Goal: Communication & Community: Answer question/provide support

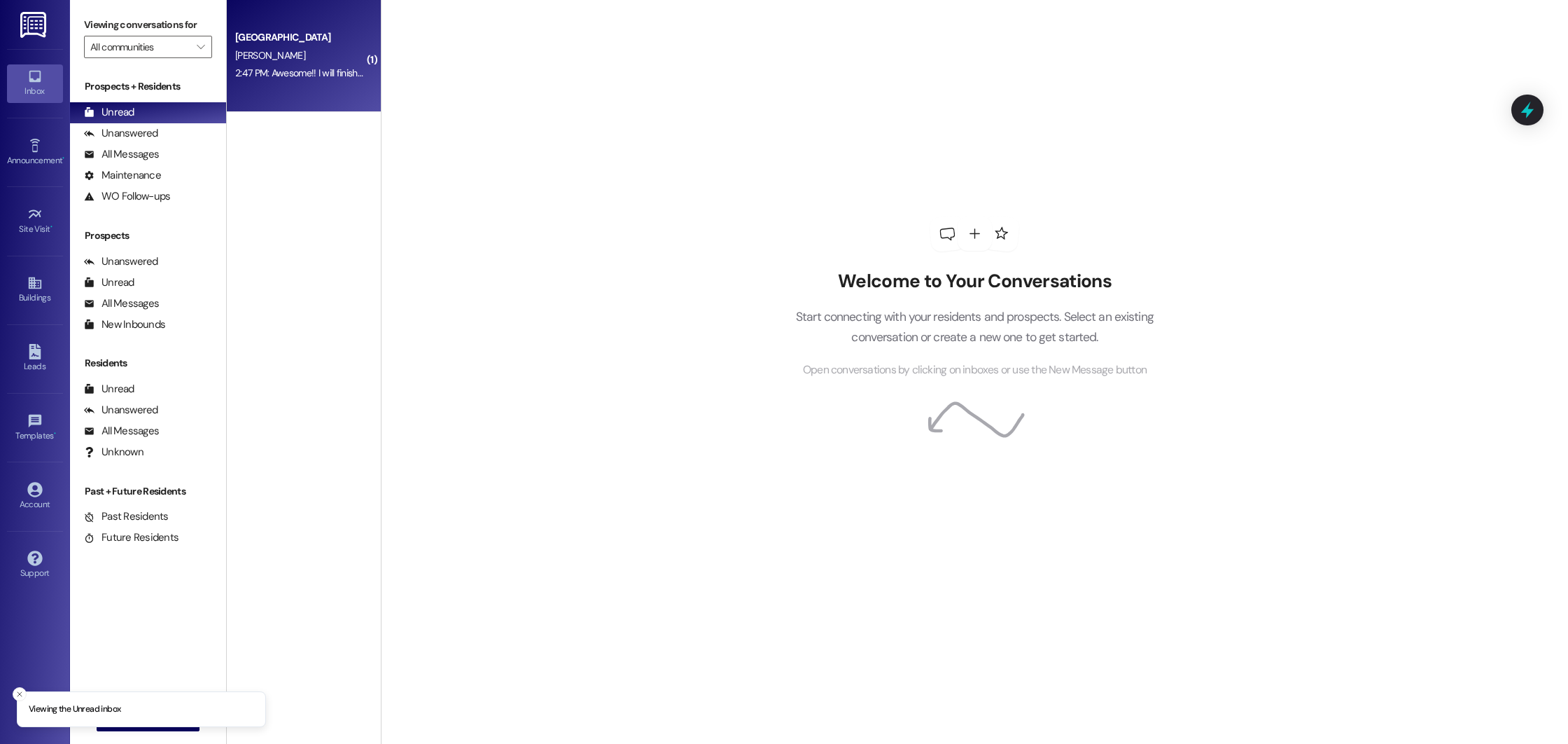
click at [269, 88] on div "[GEOGRAPHIC_DATA] [PERSON_NAME] 2:47 PM: Awesome!! I will finish the process an…" at bounding box center [304, 56] width 154 height 112
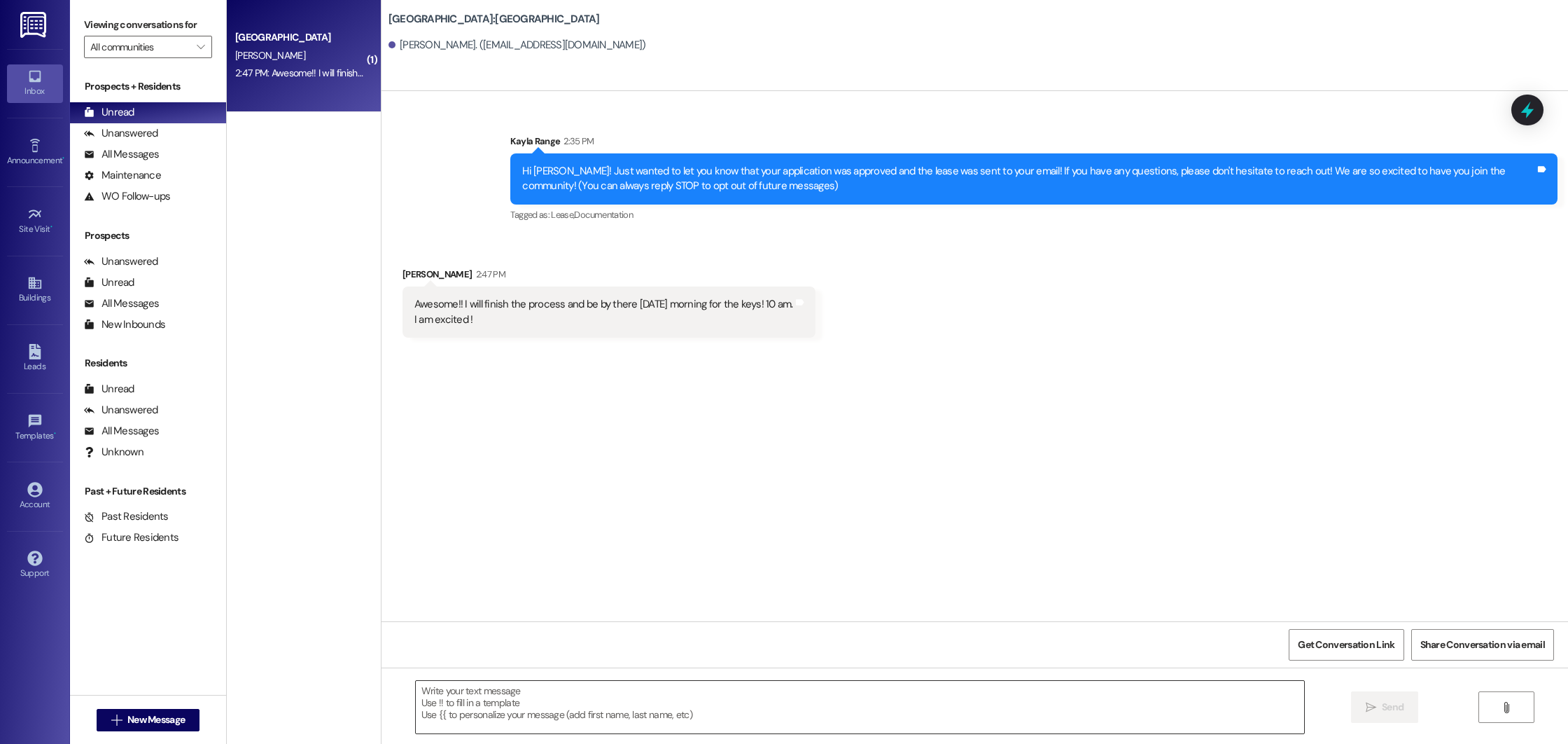
click at [549, 713] on textarea at bounding box center [860, 707] width 888 height 52
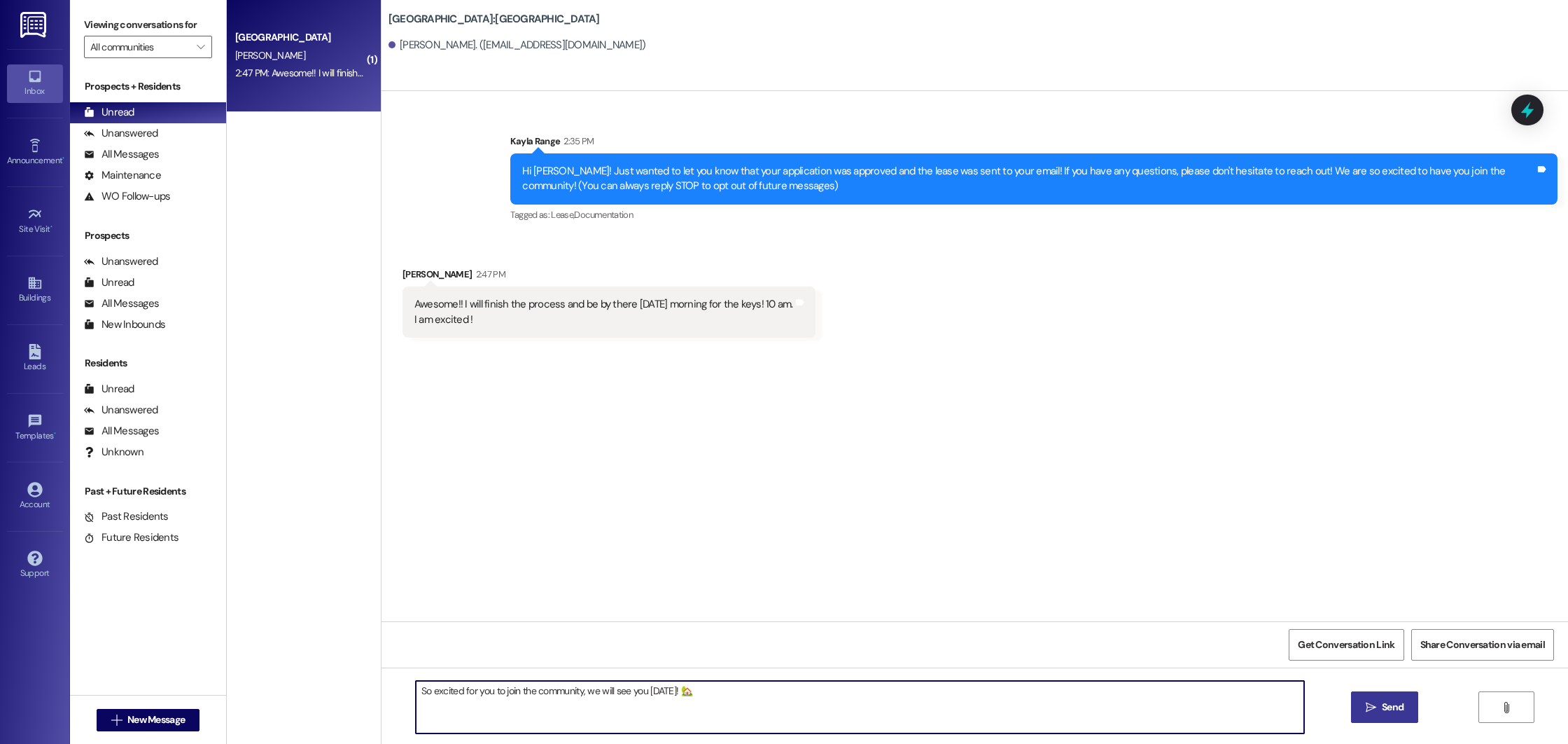
type textarea "So excited for you to join the community, we will see you [DATE]! 🏡"
click at [1371, 713] on span " Send" at bounding box center [1385, 707] width 44 height 15
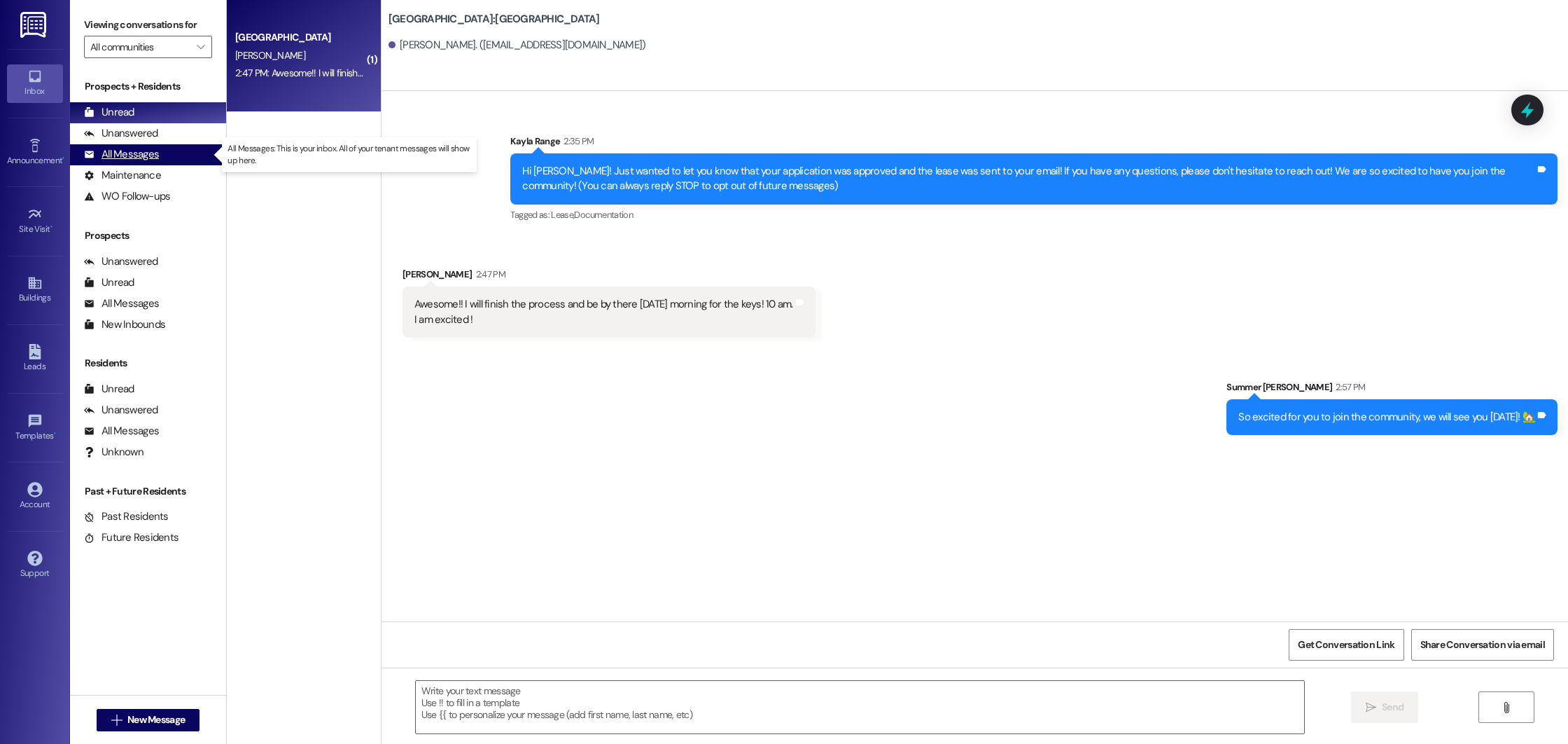
click at [180, 155] on div "All Messages (undefined)" at bounding box center [148, 154] width 156 height 21
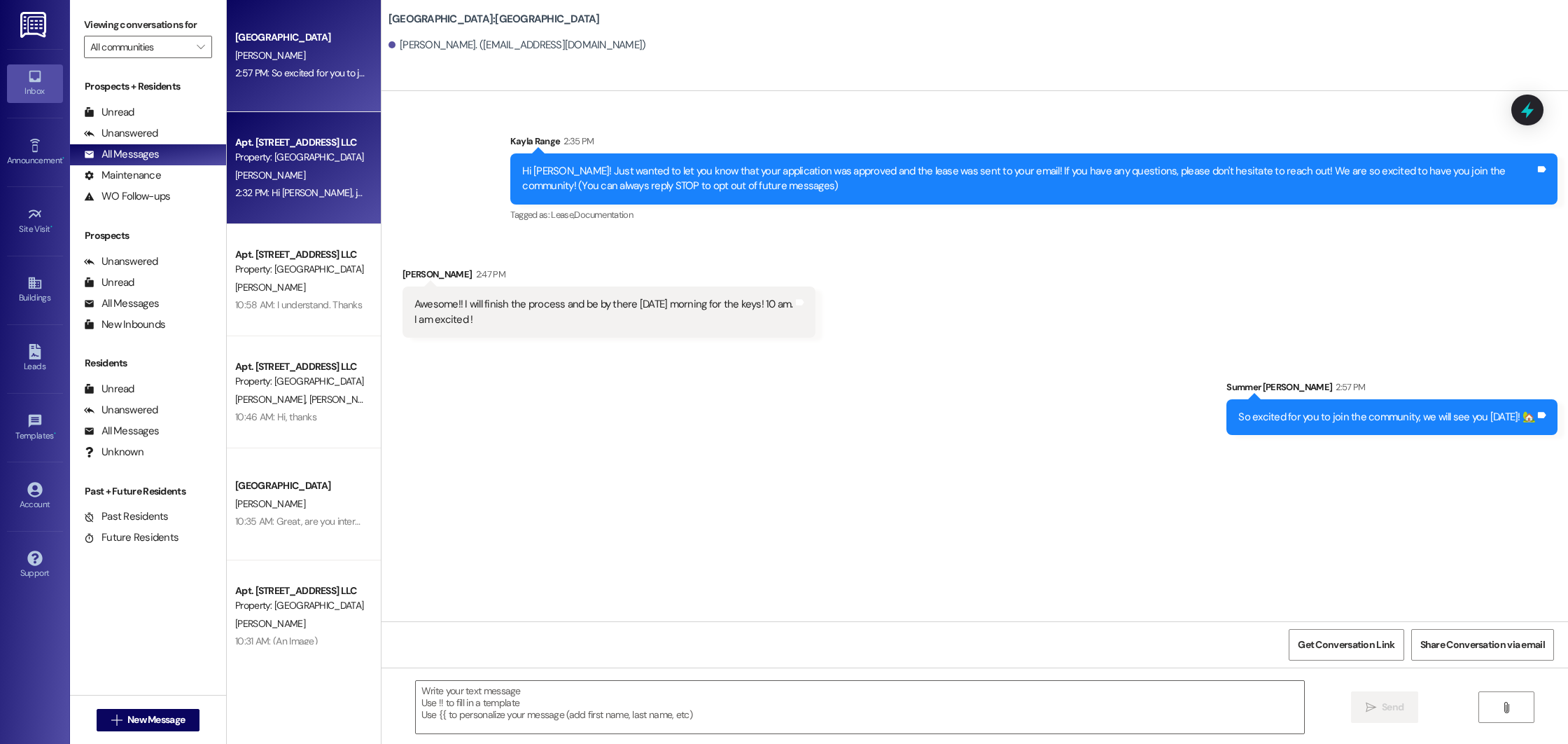
click at [323, 139] on div "Apt. [STREET_ADDRESS] LLC" at bounding box center [300, 143] width 129 height 15
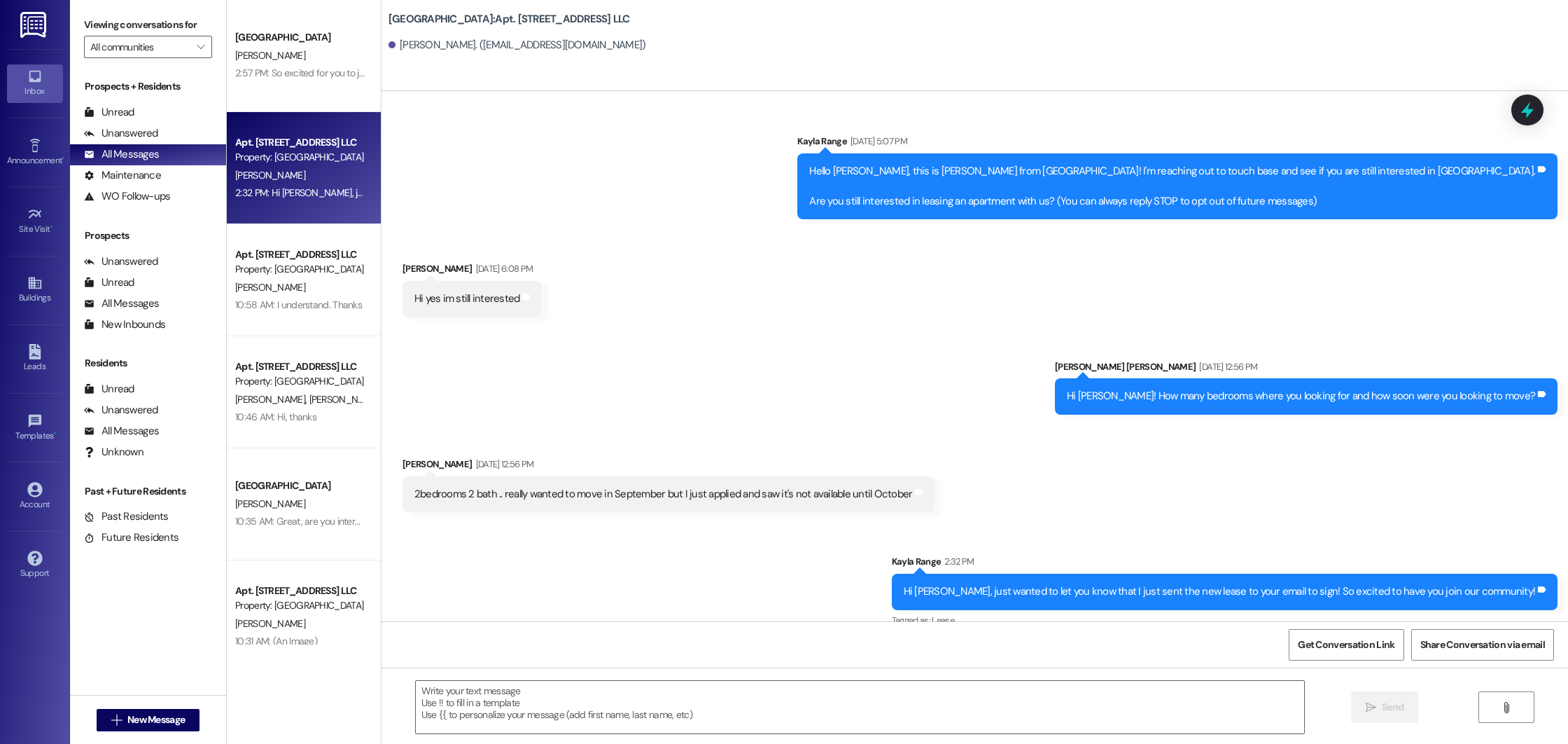
scroll to position [103, 0]
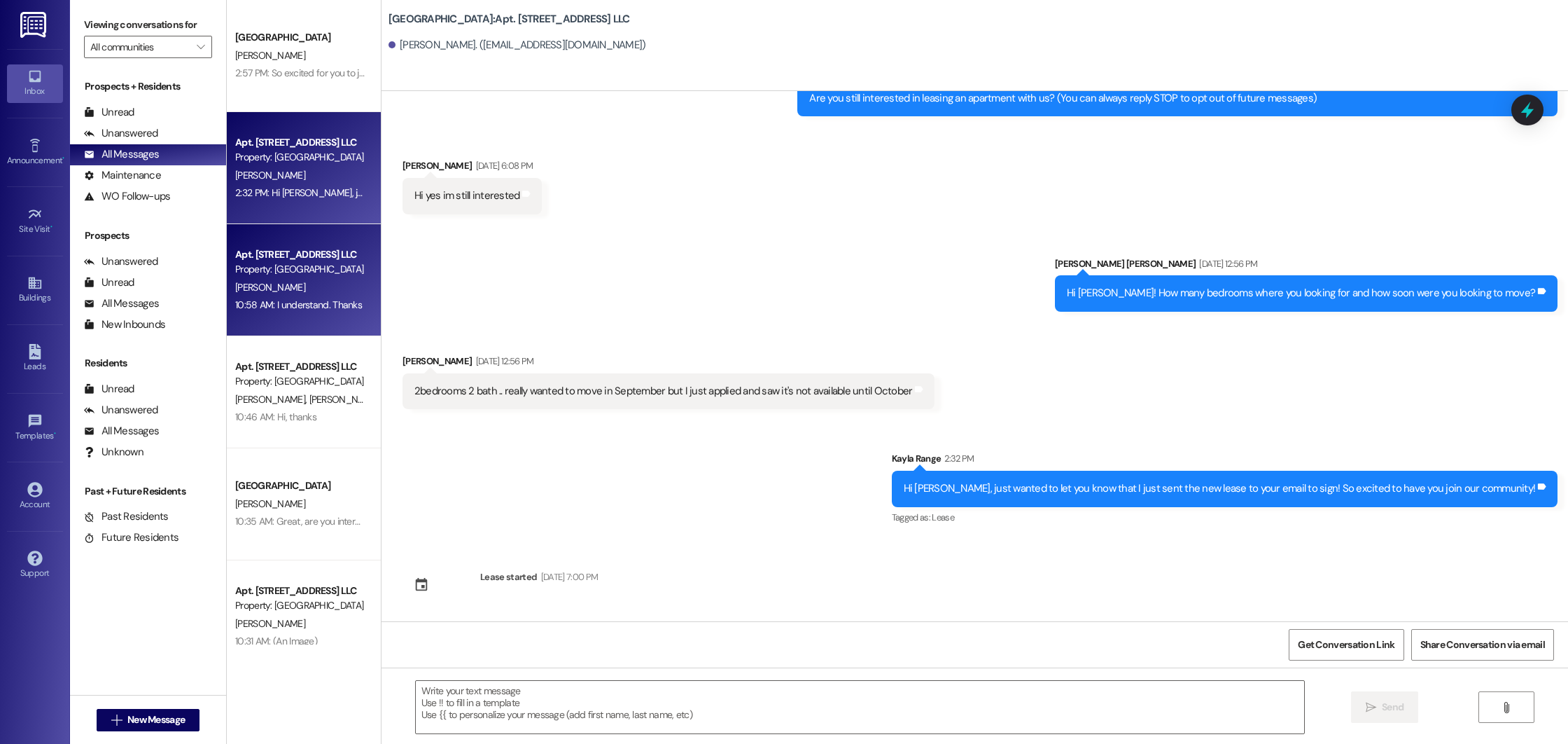
click at [291, 250] on div "Apt. [STREET_ADDRESS] LLC" at bounding box center [300, 255] width 129 height 15
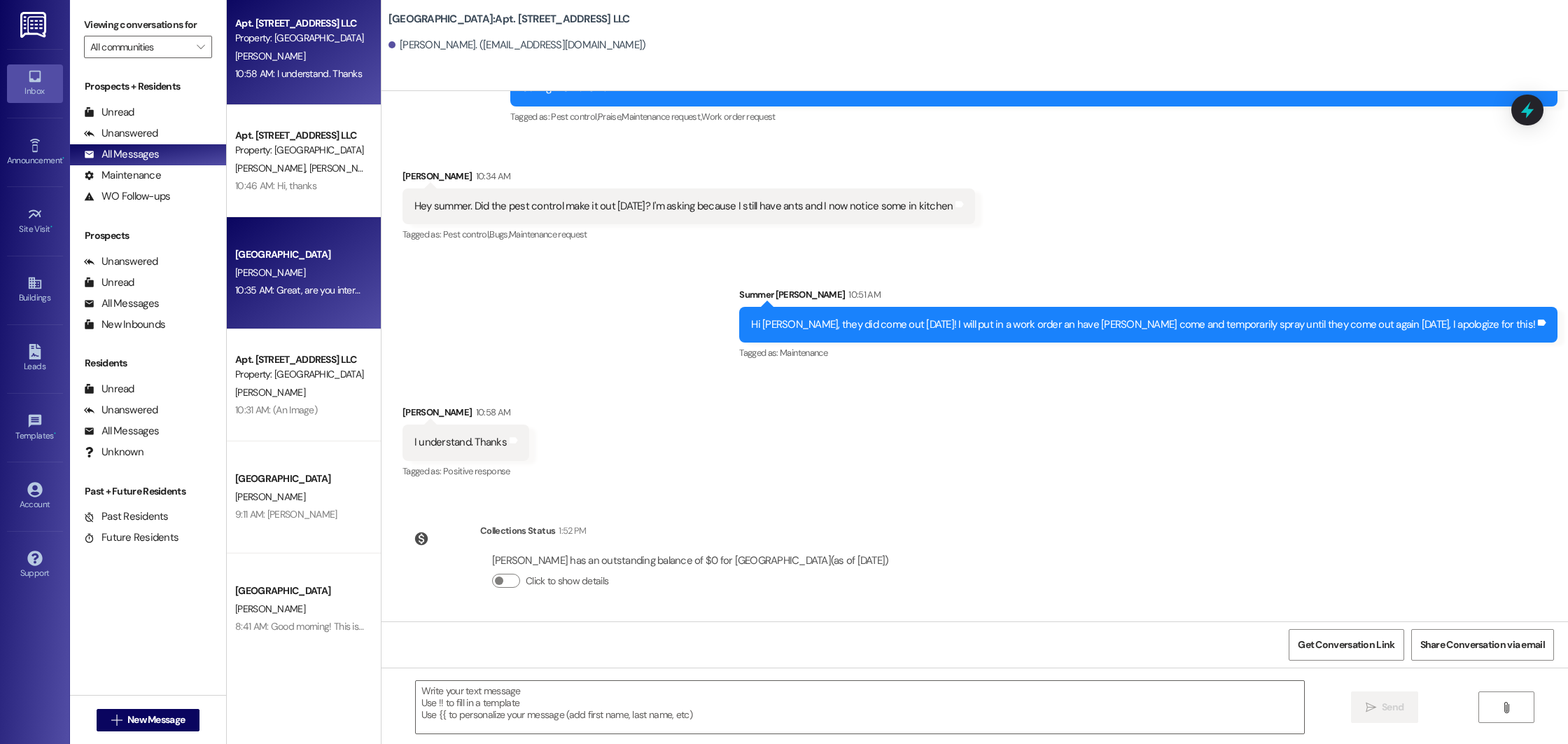
scroll to position [236, 0]
